Goal: Information Seeking & Learning: Compare options

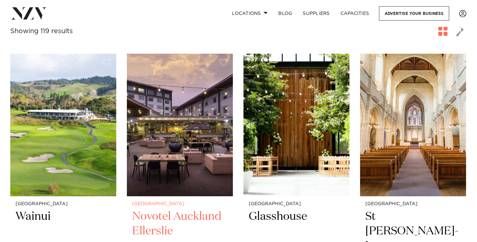
scroll to position [243, 0]
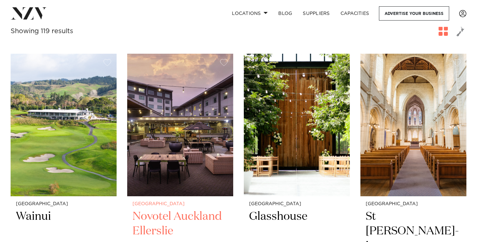
click at [191, 107] on img at bounding box center [180, 125] width 106 height 142
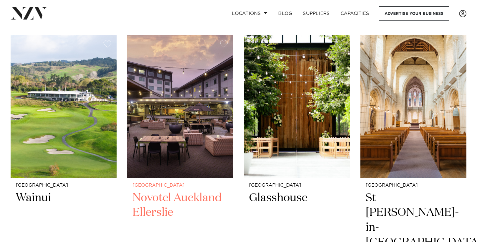
scroll to position [263, 0]
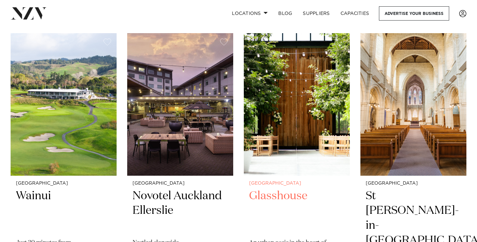
click at [312, 126] on img at bounding box center [297, 104] width 106 height 142
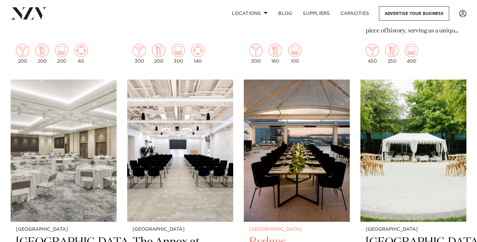
scroll to position [516, 0]
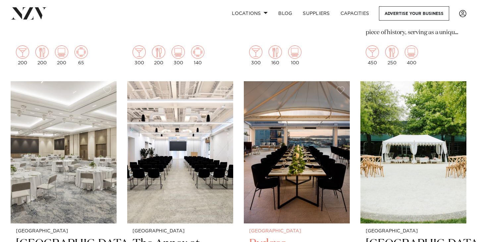
click at [312, 126] on img at bounding box center [297, 152] width 106 height 142
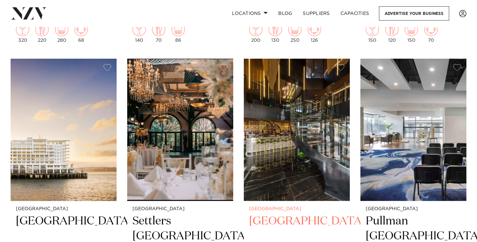
scroll to position [824, 0]
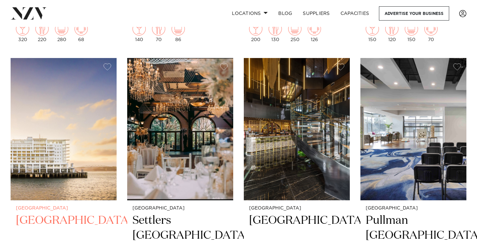
click at [77, 145] on img at bounding box center [64, 129] width 106 height 142
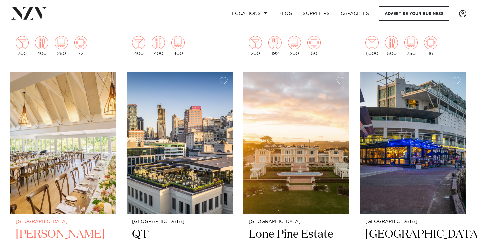
scroll to position [1096, 0]
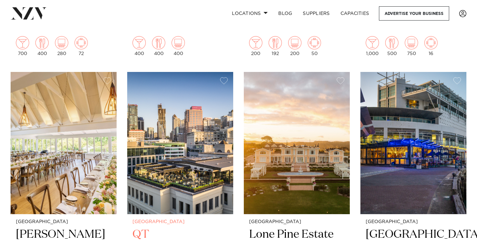
click at [189, 122] on img at bounding box center [180, 143] width 106 height 142
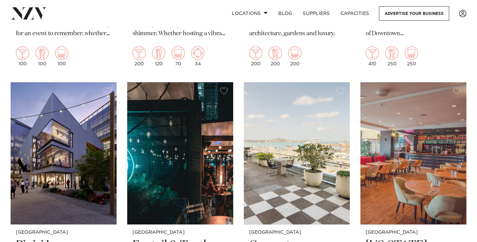
scroll to position [1380, 0]
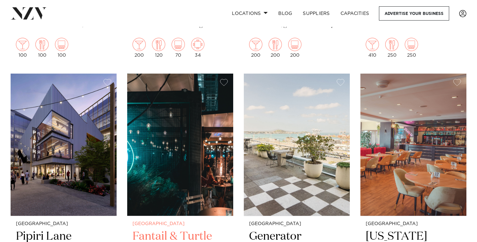
click at [189, 122] on img at bounding box center [180, 145] width 106 height 142
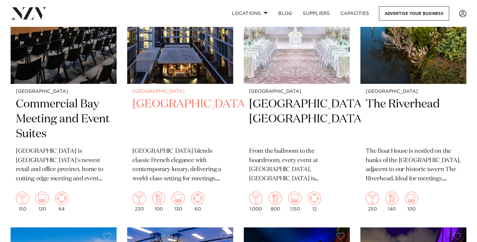
scroll to position [2412, 0]
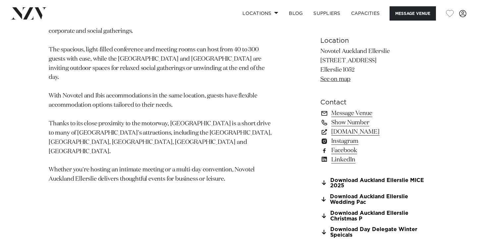
scroll to position [431, 0]
click at [357, 123] on link "Show Number" at bounding box center [374, 122] width 108 height 9
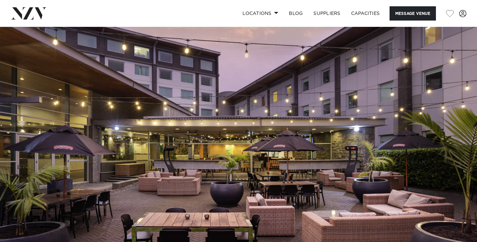
scroll to position [0, 0]
click at [193, 174] on img at bounding box center [238, 138] width 477 height 223
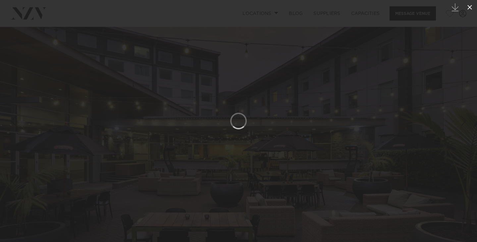
click at [468, 9] on icon at bounding box center [469, 7] width 5 height 5
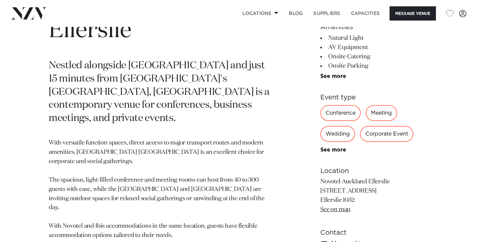
scroll to position [303, 0]
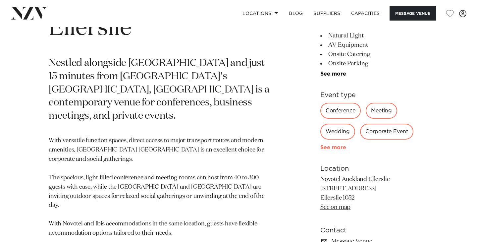
click at [337, 148] on link "See more" at bounding box center [346, 147] width 52 height 5
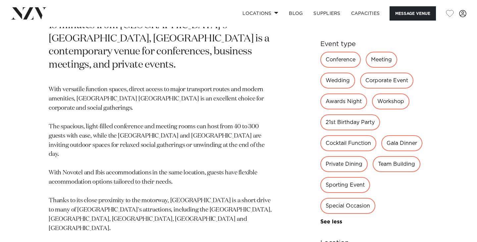
scroll to position [358, 0]
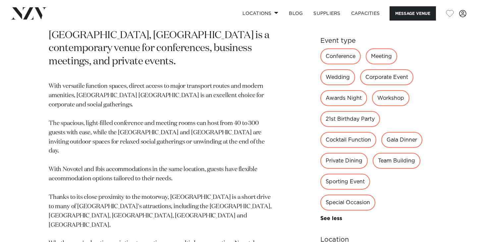
click at [355, 203] on div "Special Occasion" at bounding box center [347, 202] width 55 height 16
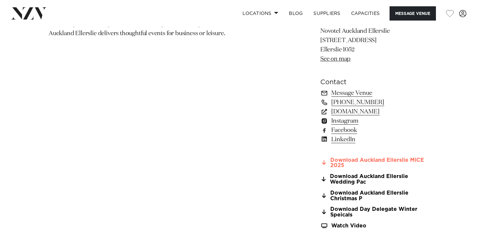
scroll to position [584, 0]
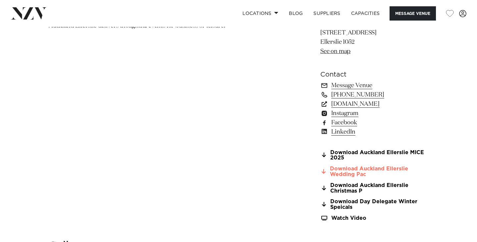
click at [360, 168] on link "Download Auckland Ellerslie Wedding Pac" at bounding box center [374, 171] width 108 height 11
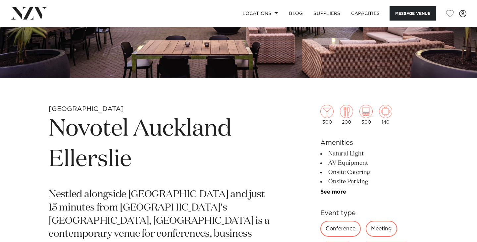
scroll to position [213, 0]
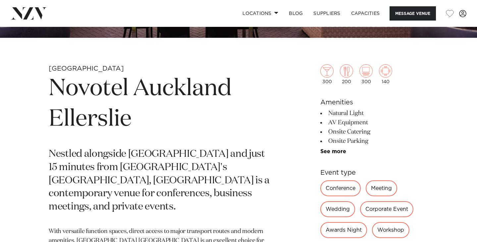
click at [334, 130] on li "Onsite Catering" at bounding box center [374, 131] width 108 height 9
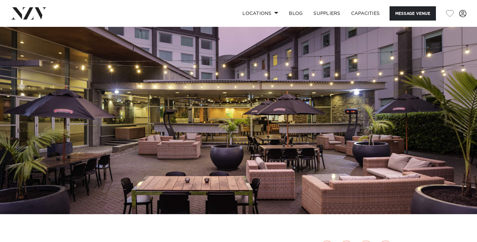
scroll to position [31, 0]
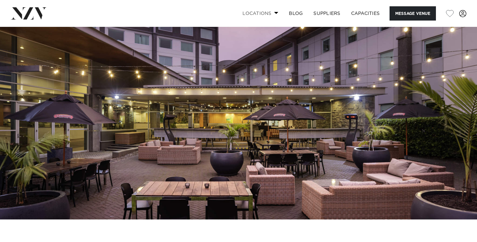
click at [273, 11] on link "Locations" at bounding box center [260, 13] width 46 height 14
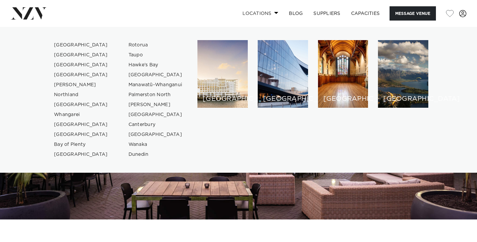
click at [274, 11] on link "Locations" at bounding box center [260, 13] width 46 height 14
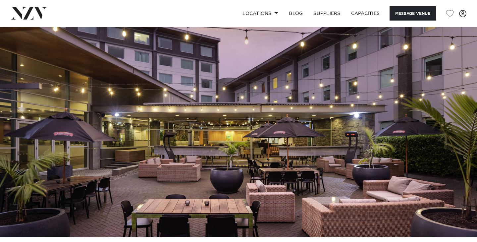
scroll to position [12, 0]
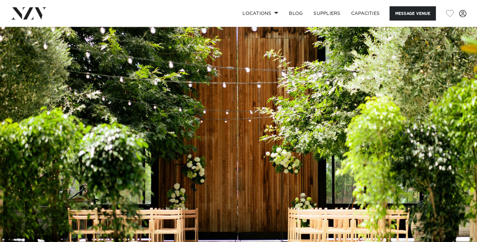
click at [311, 66] on img at bounding box center [238, 138] width 477 height 223
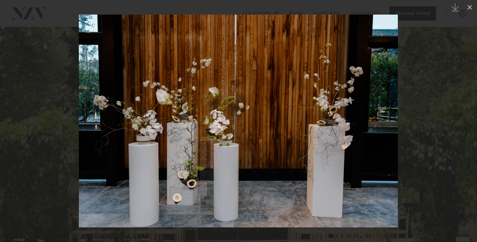
click at [435, 109] on div at bounding box center [238, 121] width 477 height 242
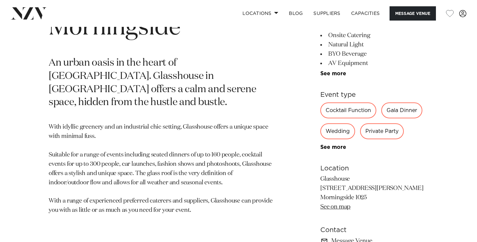
scroll to position [275, 0]
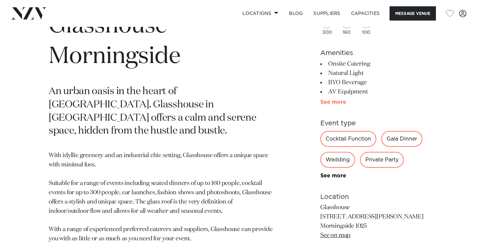
click at [337, 101] on link "See more" at bounding box center [346, 101] width 52 height 5
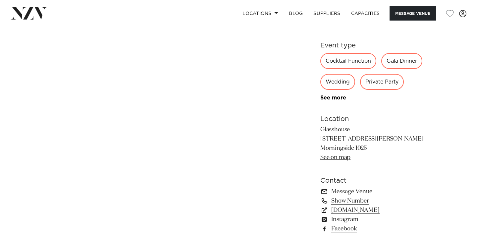
scroll to position [518, 0]
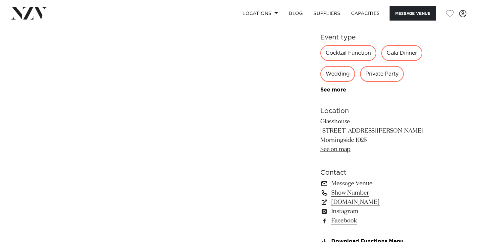
click at [349, 193] on link "Show Number" at bounding box center [374, 192] width 108 height 9
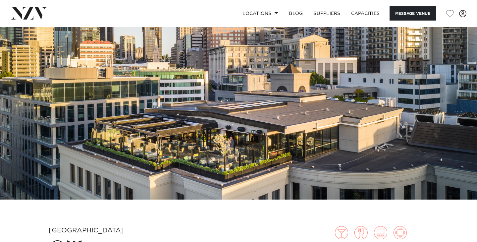
scroll to position [53, 0]
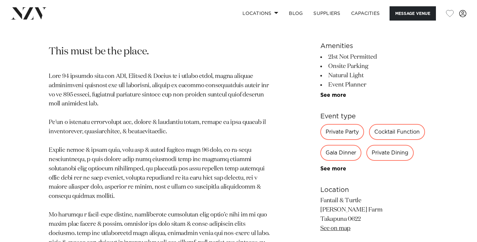
scroll to position [285, 0]
click at [337, 92] on link "See more" at bounding box center [346, 94] width 52 height 5
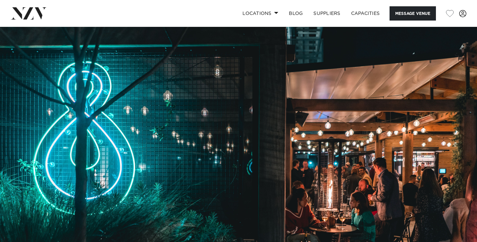
scroll to position [0, 0]
click at [201, 137] on img at bounding box center [238, 138] width 477 height 223
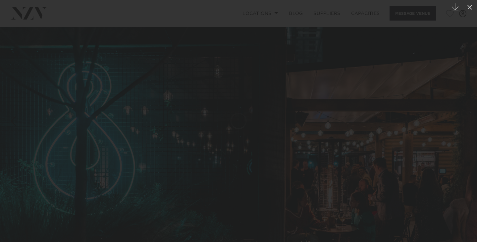
scroll to position [0, 0]
